Goal: Task Accomplishment & Management: Manage account settings

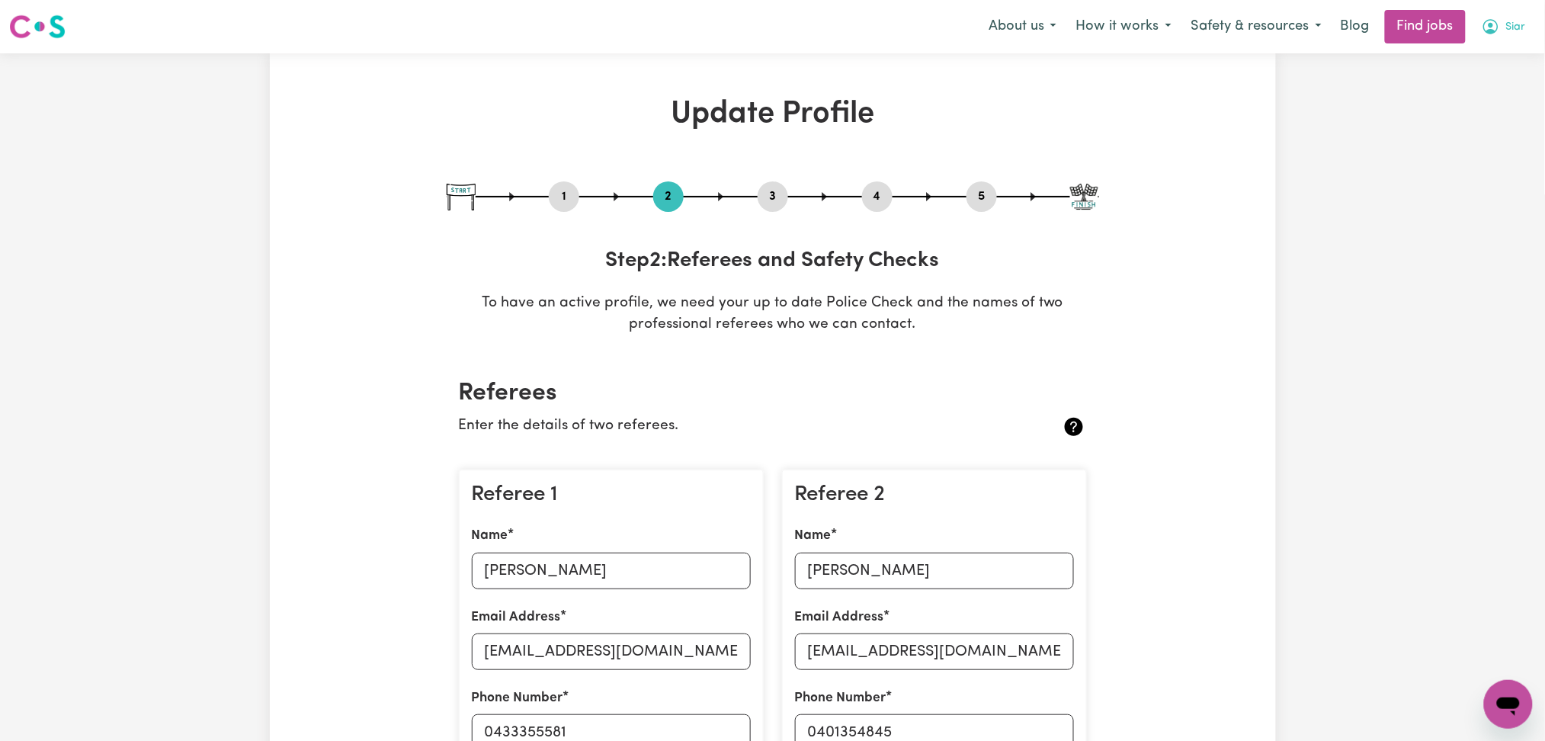
click at [1507, 22] on span "Siar" at bounding box center [1516, 27] width 20 height 17
click at [1475, 115] on link "Logout" at bounding box center [1474, 116] width 120 height 29
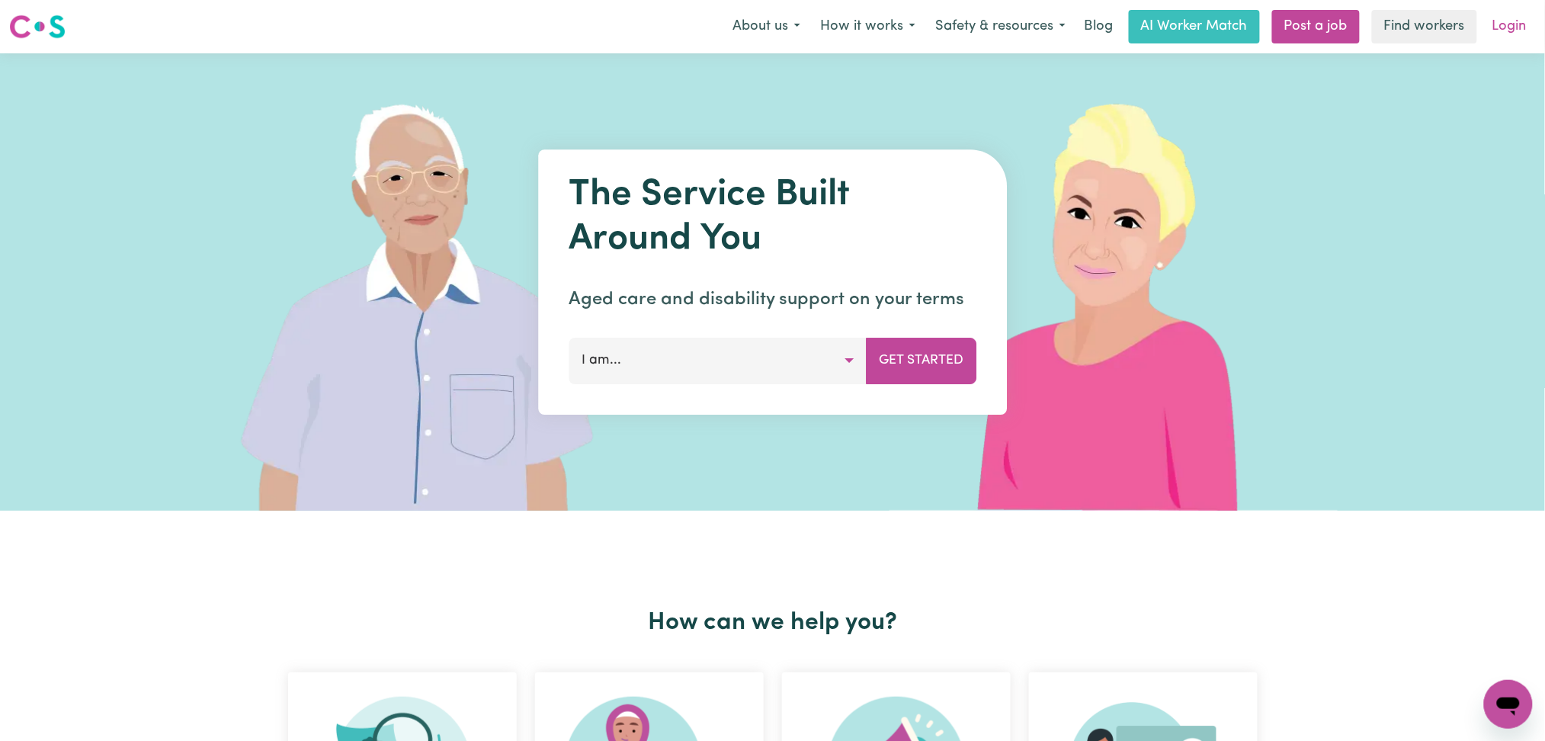
click at [1523, 27] on link "Login" at bounding box center [1509, 27] width 53 height 34
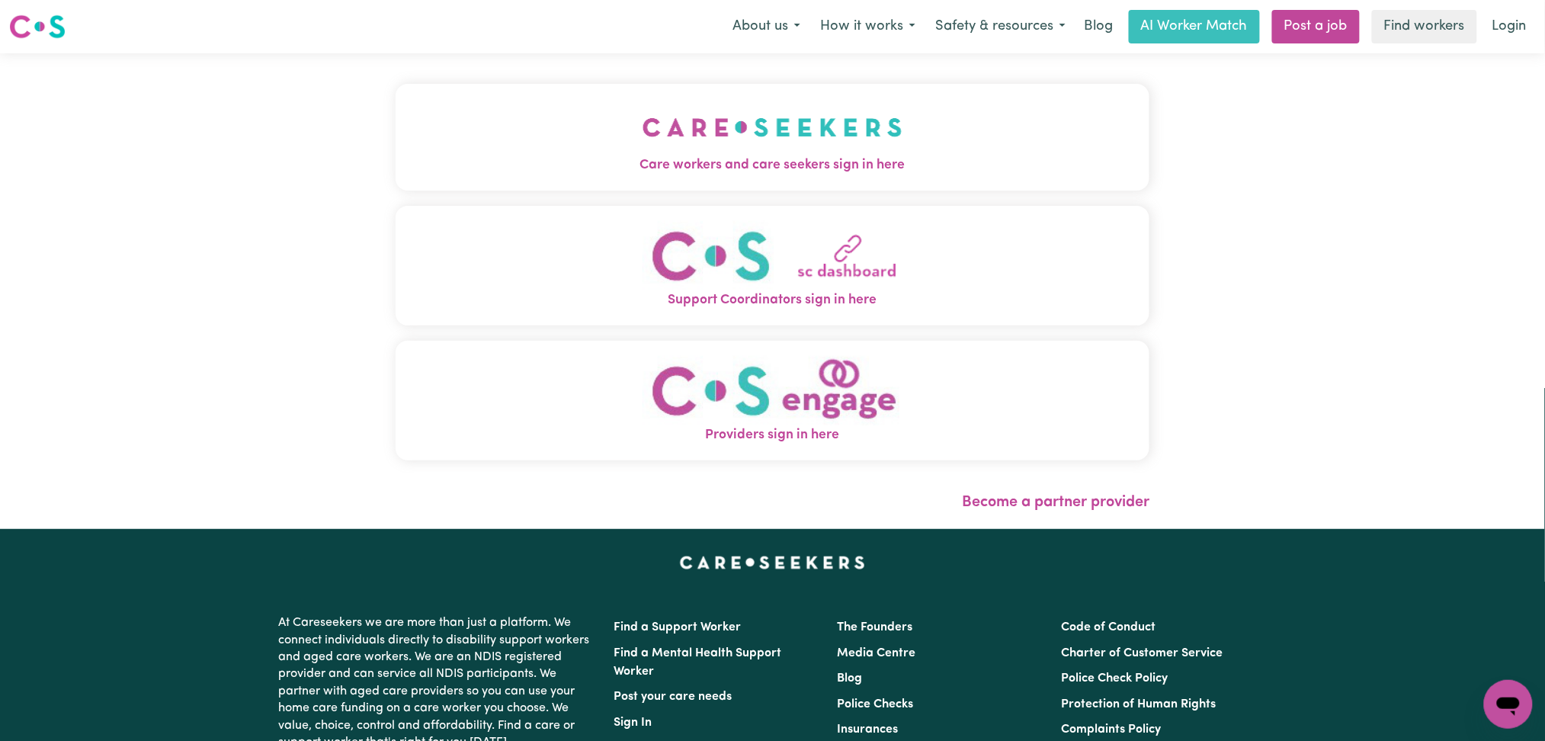
click at [585, 126] on button "Care workers and care seekers sign in here" at bounding box center [772, 137] width 754 height 107
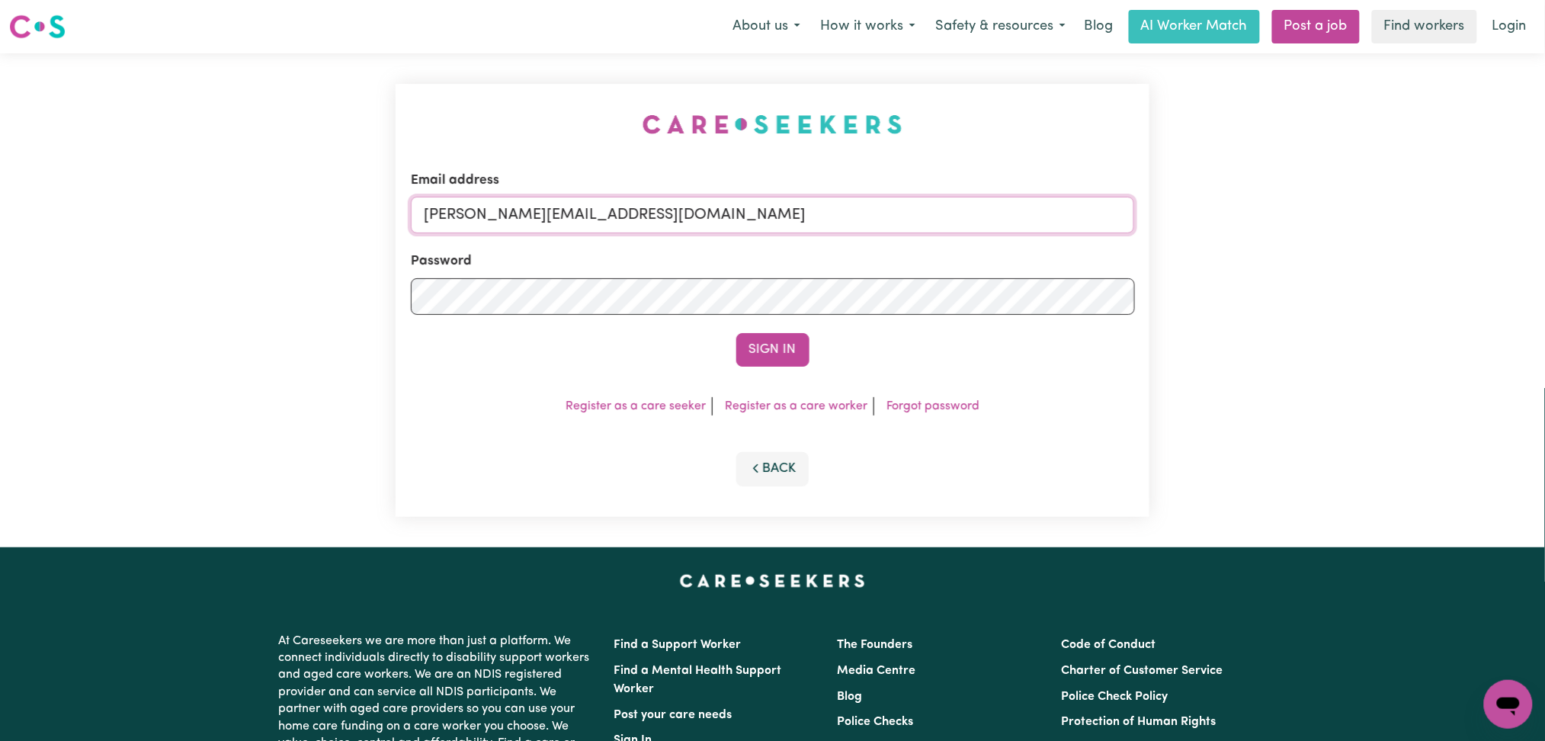
click at [656, 218] on input "[PERSON_NAME][EMAIL_ADDRESS][DOMAIN_NAME]" at bounding box center [773, 215] width 724 height 37
click at [1090, 288] on form "Email address Superuser~[EMAIL_ADDRESS][DOMAIN_NAME] Password Sign In" at bounding box center [773, 269] width 724 height 196
click at [503, 216] on input "Superuser~[EMAIL_ADDRESS][DOMAIN_NAME]" at bounding box center [773, 215] width 724 height 37
drag, startPoint x: 498, startPoint y: 207, endPoint x: 862, endPoint y: 208, distance: 363.5
click at [862, 208] on input "Superuser~[EMAIL_ADDRESS][DOMAIN_NAME]" at bounding box center [773, 215] width 724 height 37
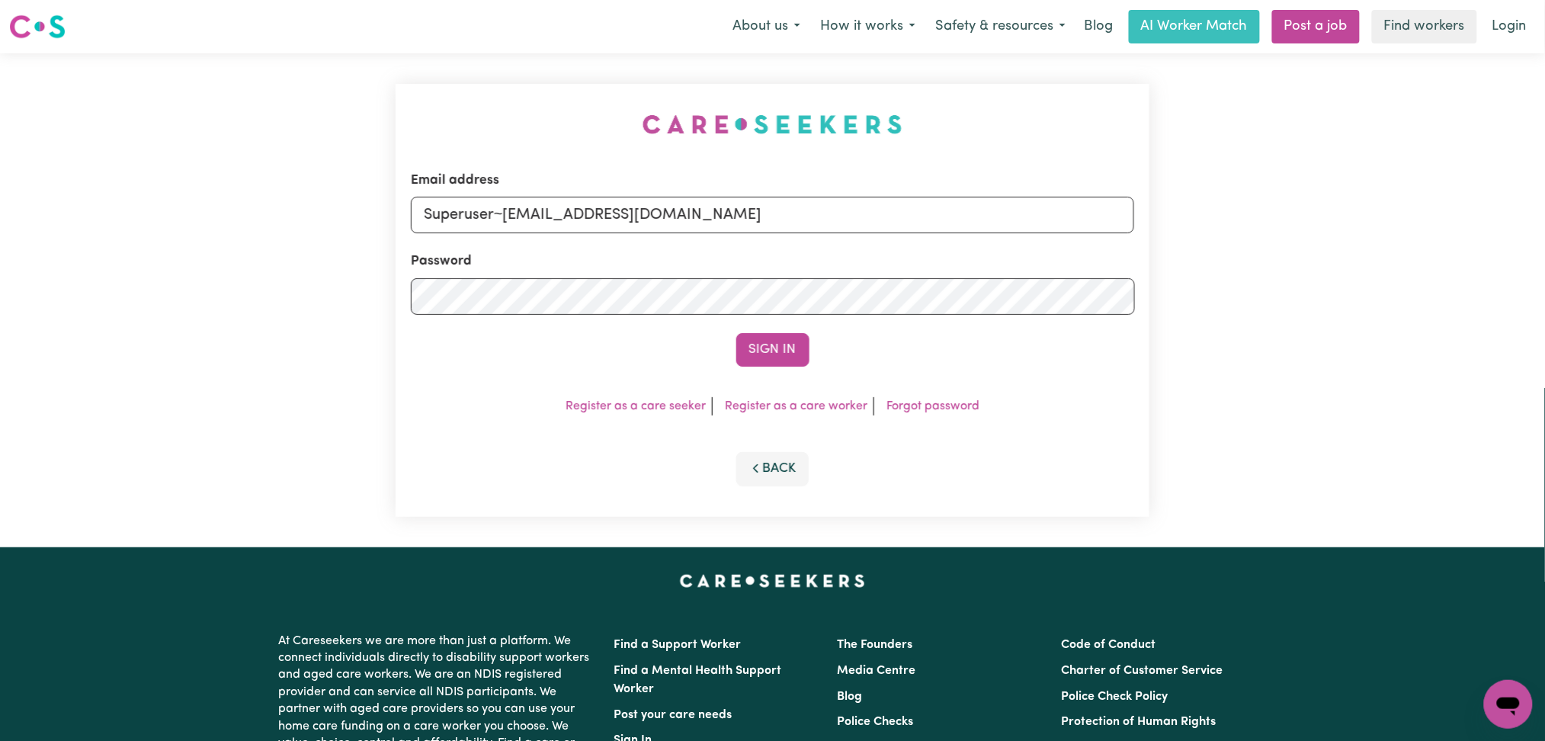
type input "Superuser~[EMAIL_ADDRESS][DOMAIN_NAME]"
click at [736, 333] on button "Sign In" at bounding box center [772, 350] width 73 height 34
